Goal: Navigation & Orientation: Find specific page/section

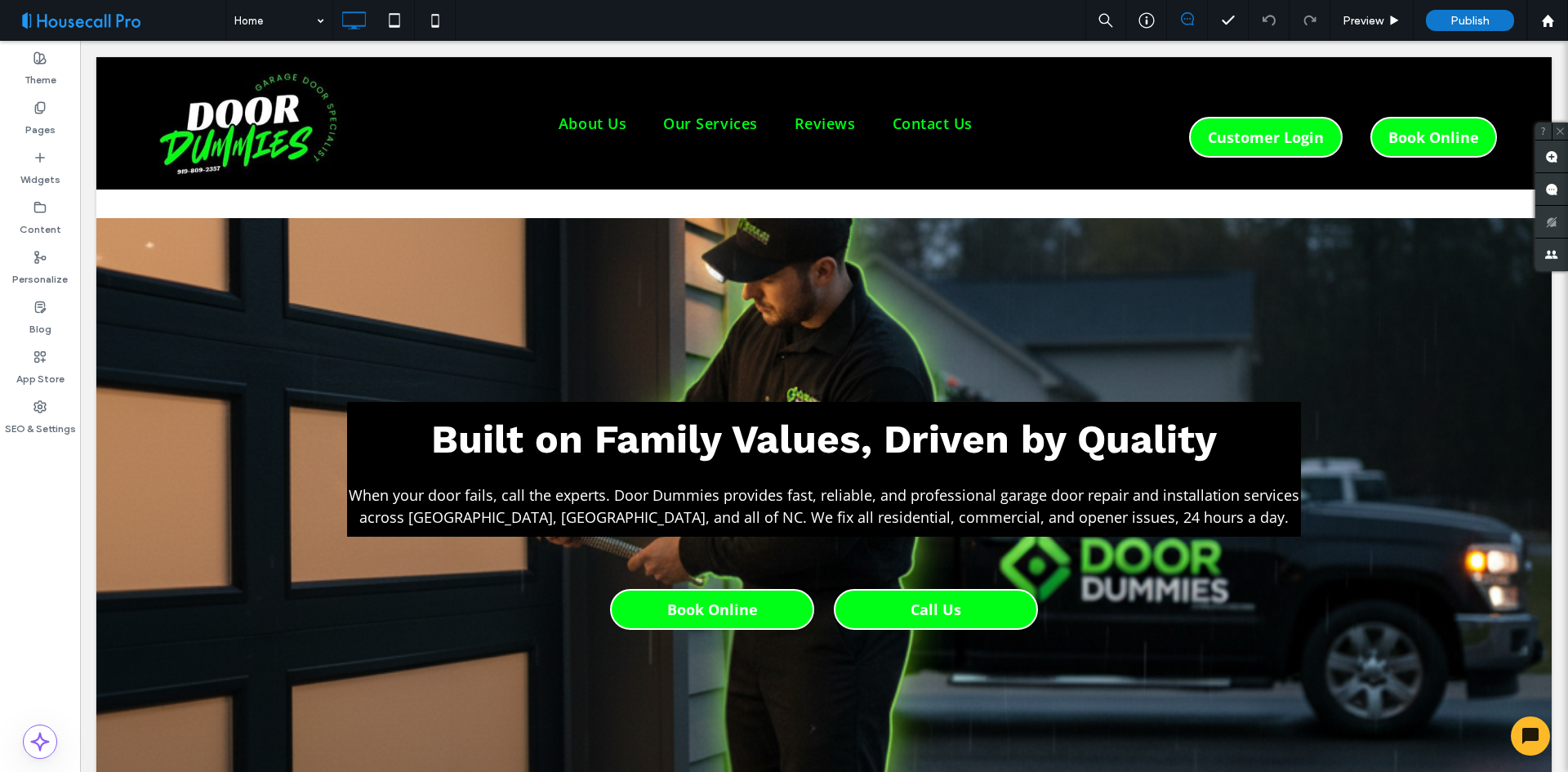
scroll to position [490, 0]
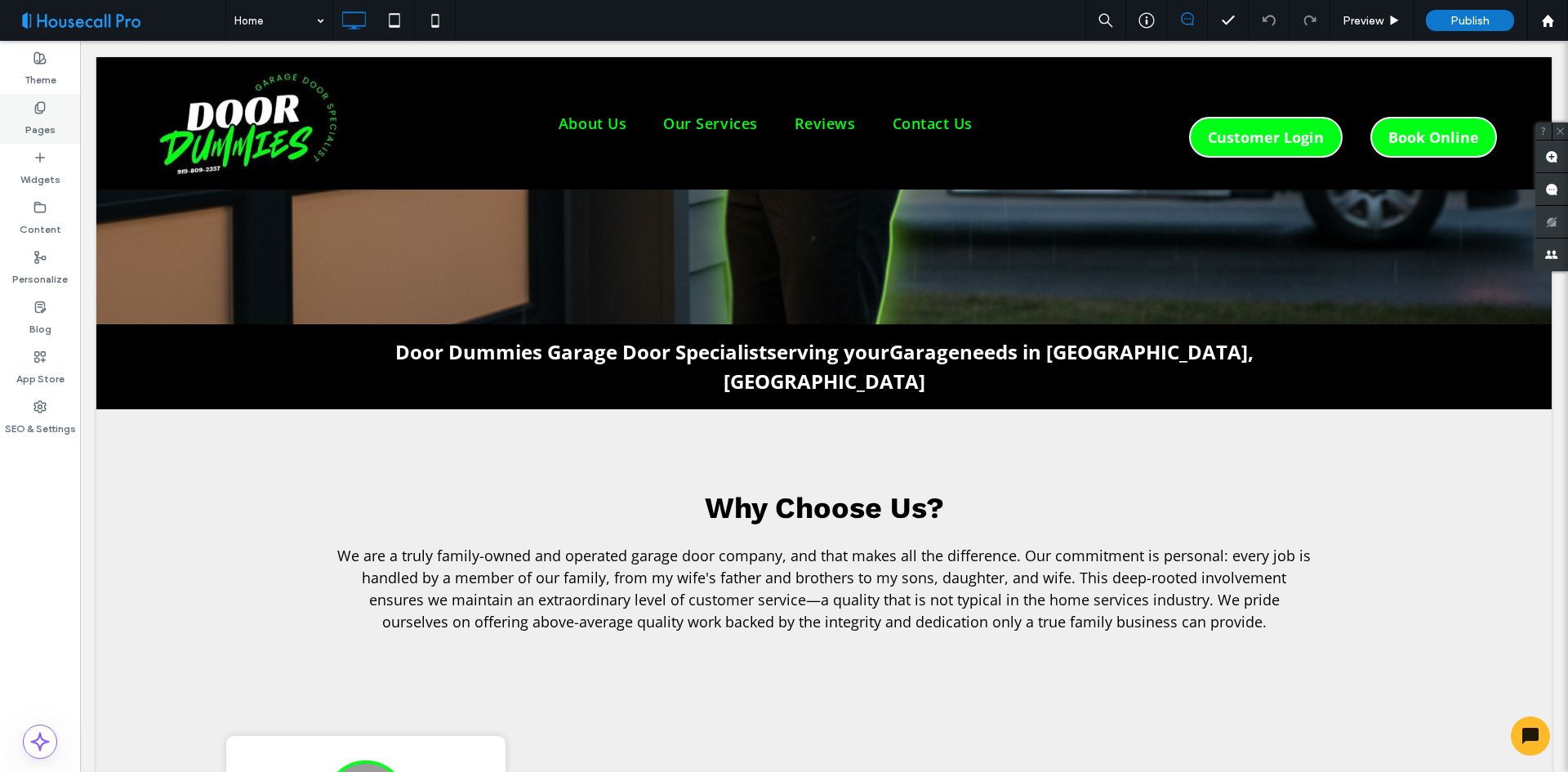
click at [44, 121] on label "Pages" at bounding box center [40, 126] width 30 height 23
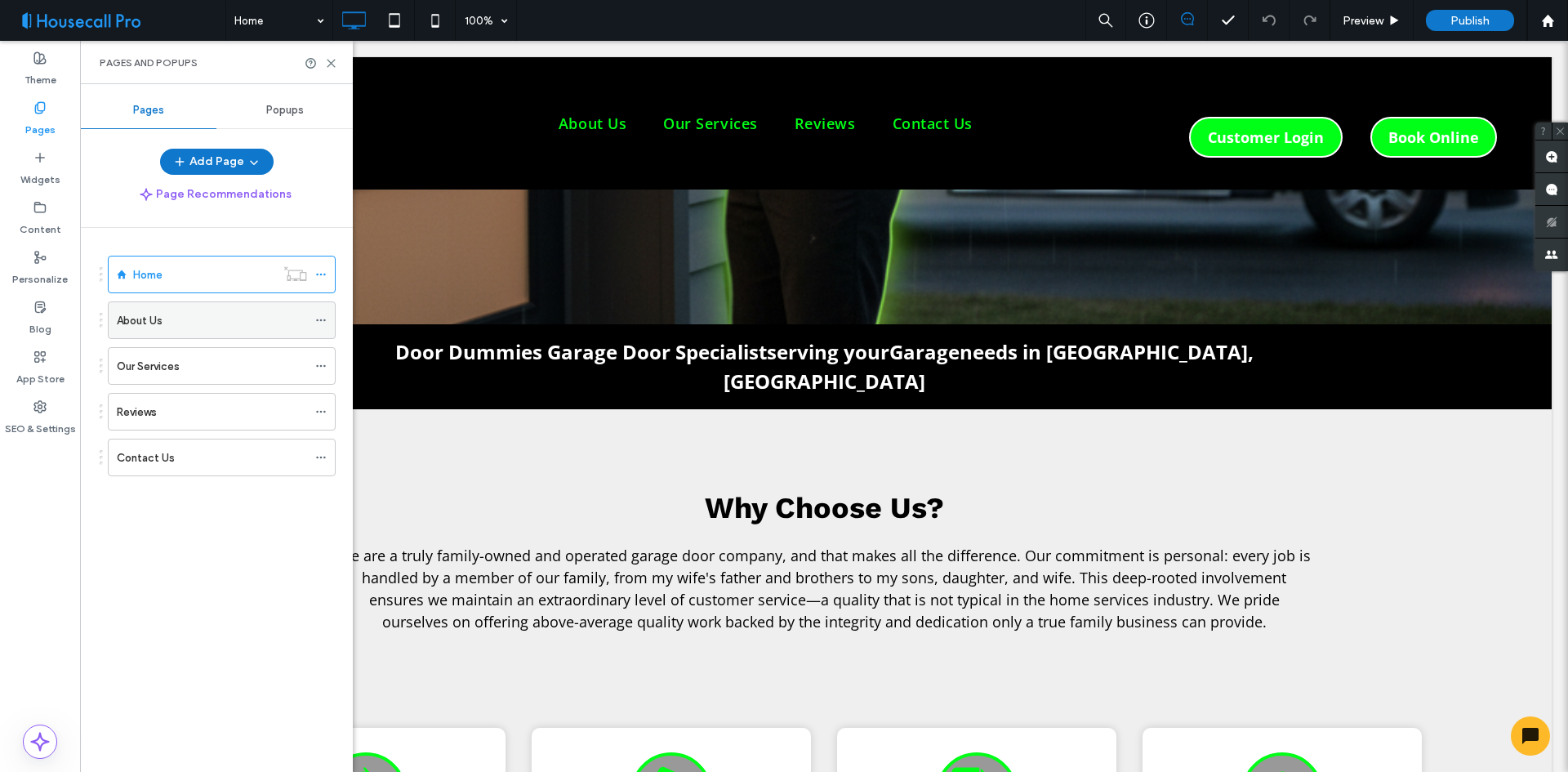
click at [209, 318] on div "About Us" at bounding box center [212, 321] width 190 height 17
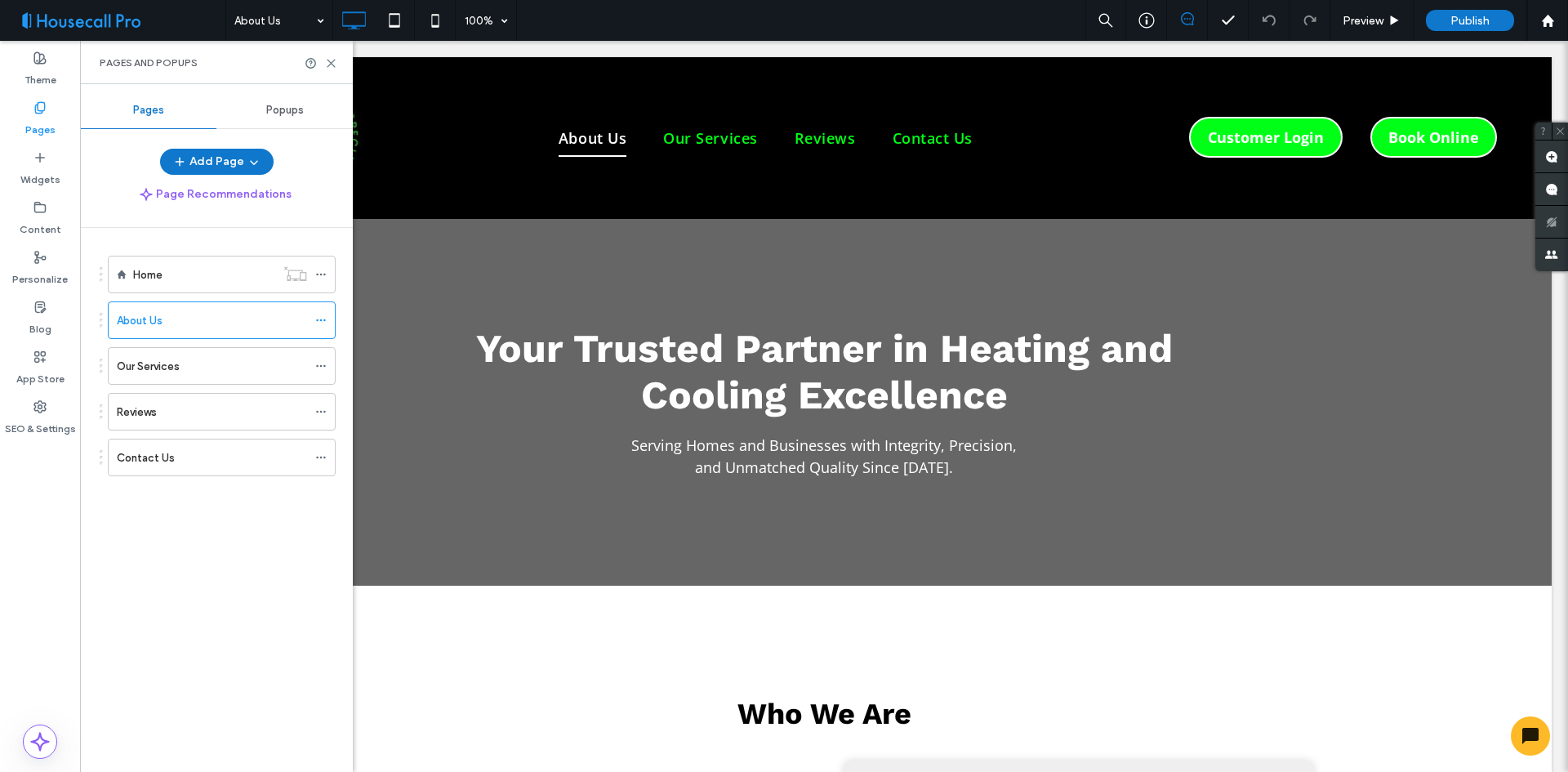
click at [26, 523] on div "Theme Pages Widgets Content Personalize Blog App Store SEO & Settings" at bounding box center [40, 406] width 80 height 730
click at [329, 68] on icon at bounding box center [330, 63] width 13 height 13
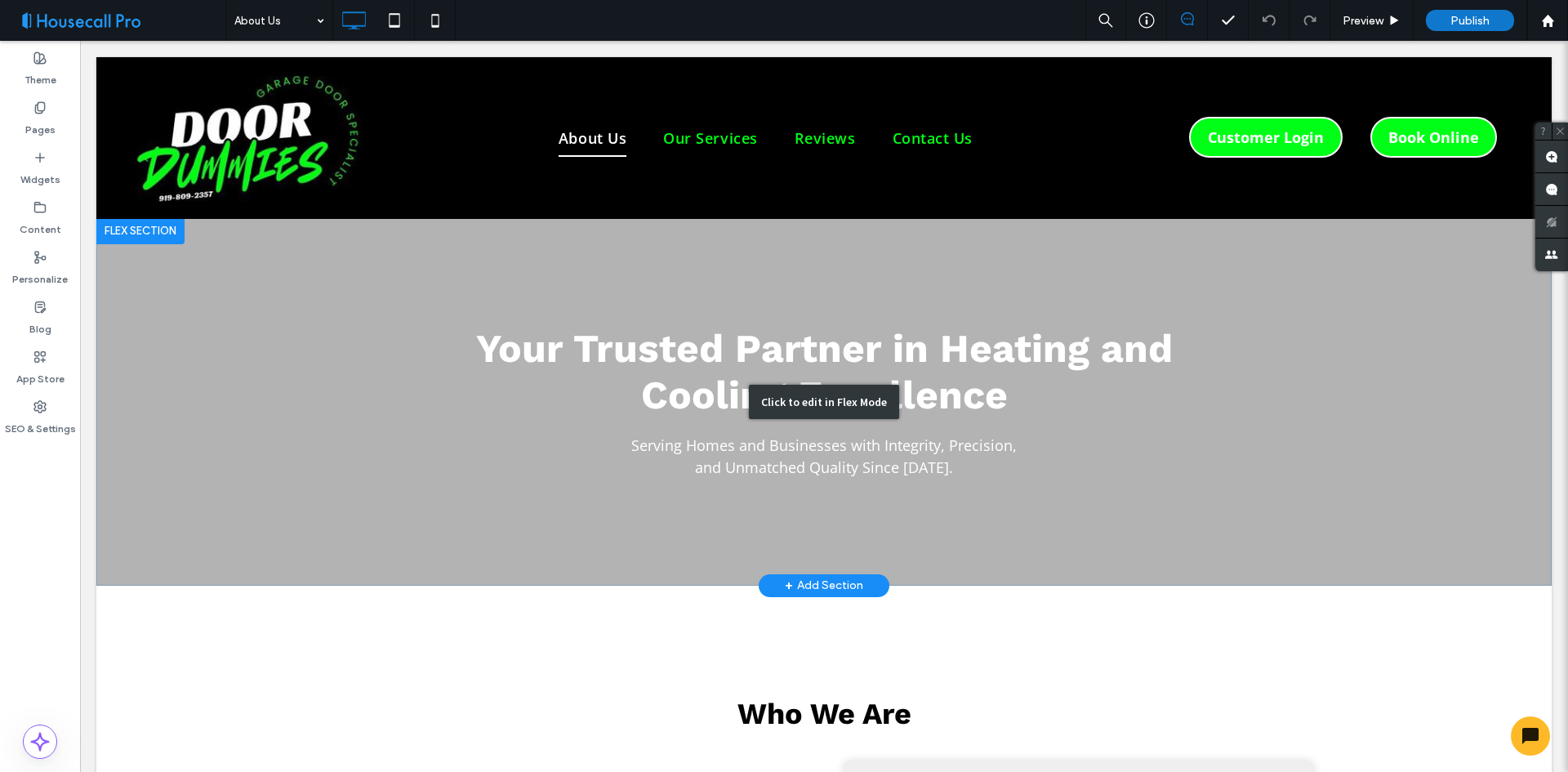
click at [246, 483] on div "Click to edit in Flex Mode" at bounding box center [824, 402] width 1455 height 367
